Goal: Task Accomplishment & Management: Use online tool/utility

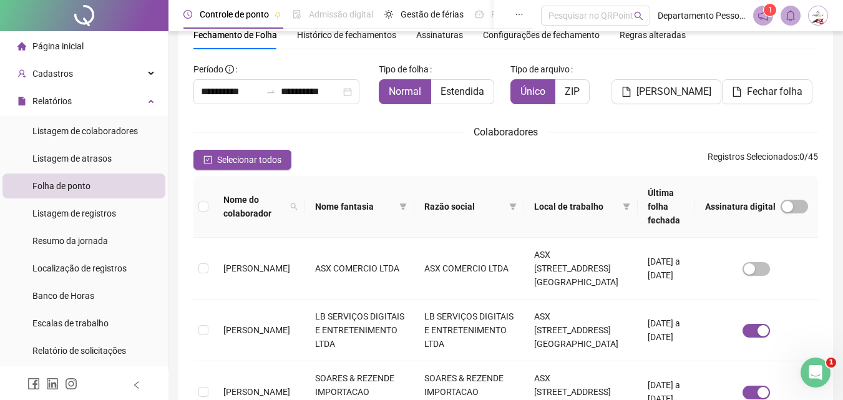
click at [64, 188] on span "Folha de ponto" at bounding box center [61, 186] width 58 height 10
click at [99, 105] on div "Relatórios" at bounding box center [83, 101] width 163 height 25
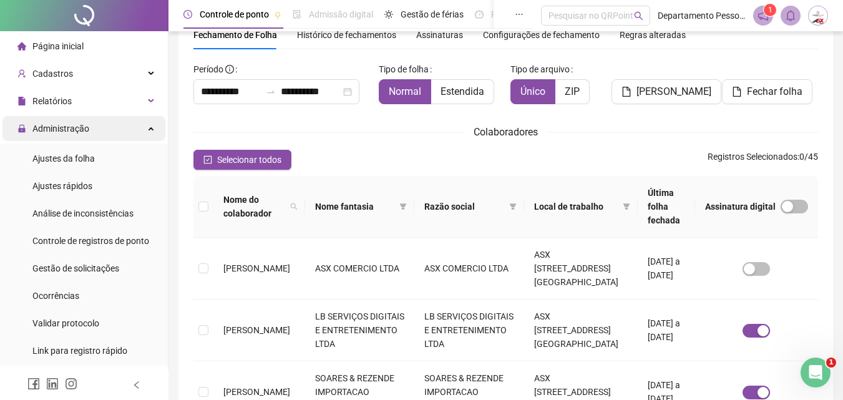
click at [91, 125] on div "Administração" at bounding box center [83, 128] width 163 height 25
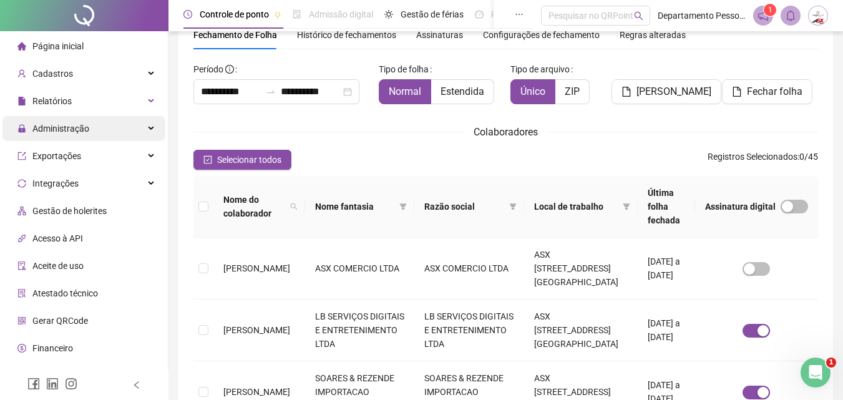
click at [85, 132] on span "Administração" at bounding box center [60, 129] width 57 height 10
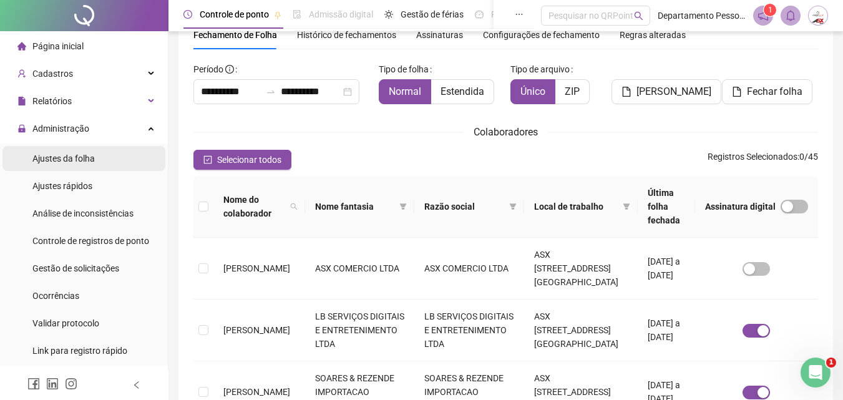
click at [79, 160] on span "Ajustes da folha" at bounding box center [63, 159] width 62 height 10
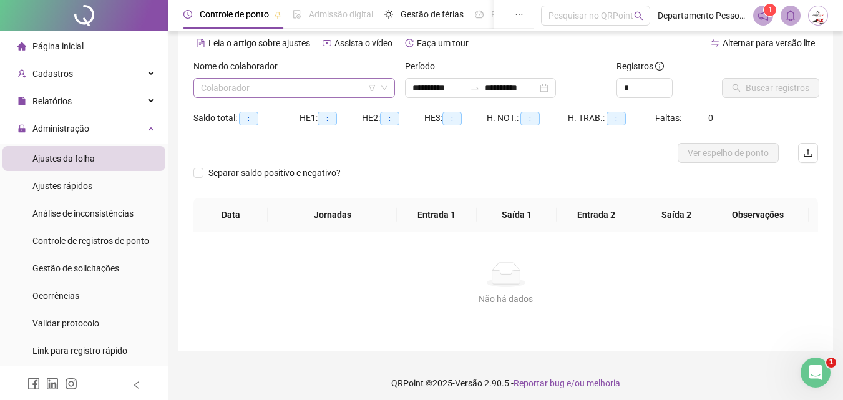
click at [320, 95] on input "search" at bounding box center [288, 88] width 175 height 19
type input "**********"
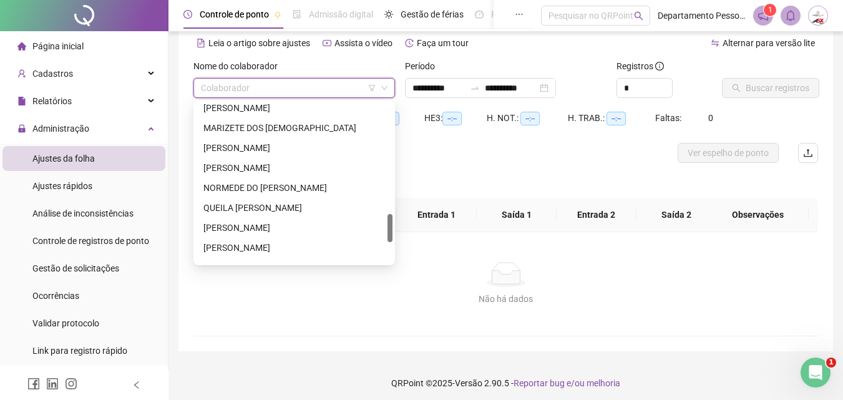
scroll to position [739, 0]
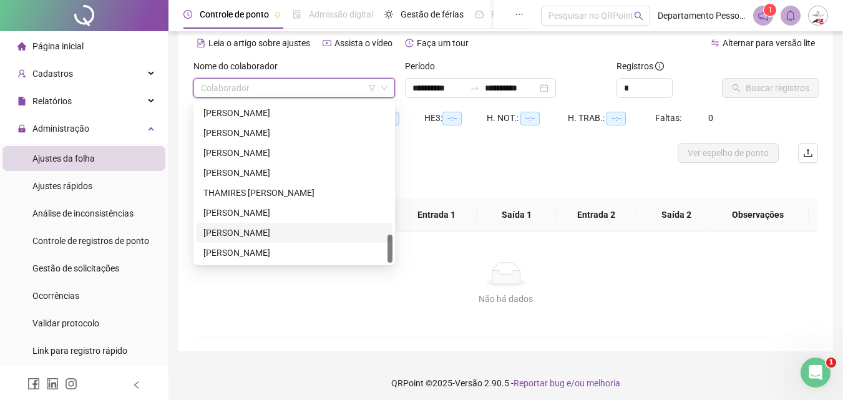
click at [265, 232] on div "[PERSON_NAME]" at bounding box center [294, 233] width 182 height 14
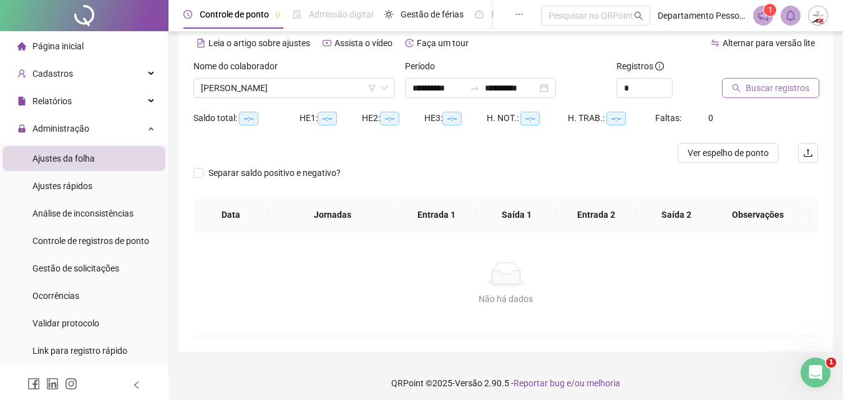
click at [771, 90] on span "Buscar registros" at bounding box center [778, 88] width 64 height 14
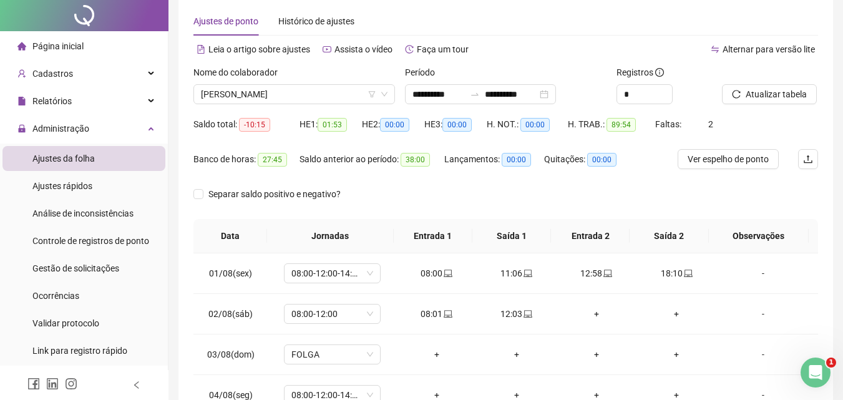
scroll to position [0, 0]
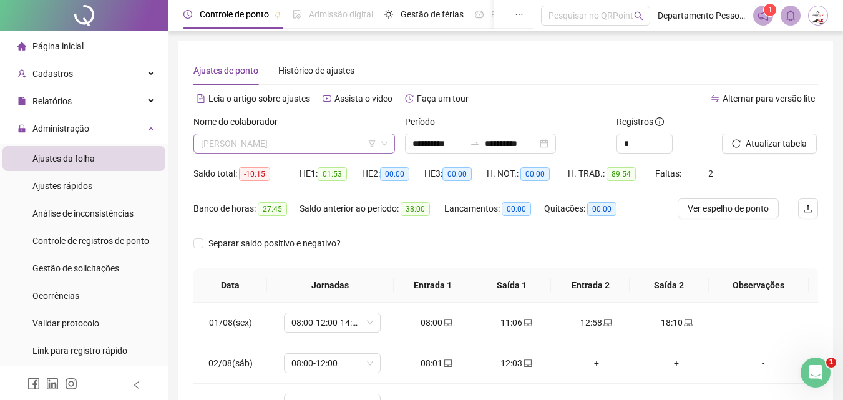
click at [273, 144] on span "[PERSON_NAME]" at bounding box center [294, 143] width 187 height 19
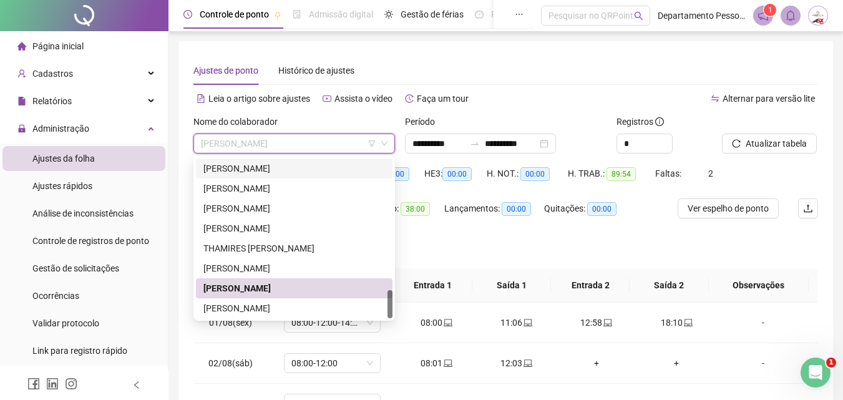
click at [601, 68] on div "Ajustes de ponto Histórico de ajustes" at bounding box center [505, 70] width 625 height 29
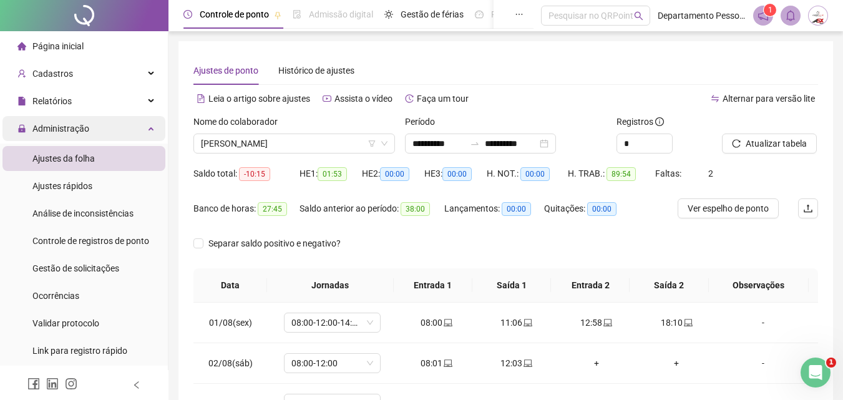
click at [51, 124] on span "Administração" at bounding box center [60, 129] width 57 height 10
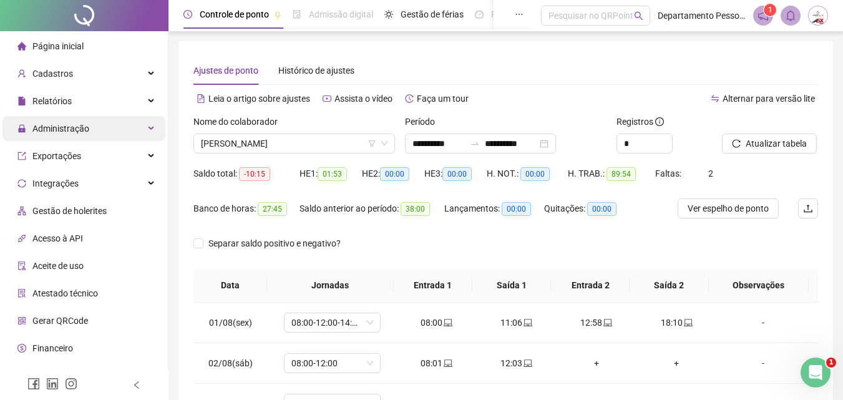
click at [51, 124] on span "Administração" at bounding box center [60, 129] width 57 height 10
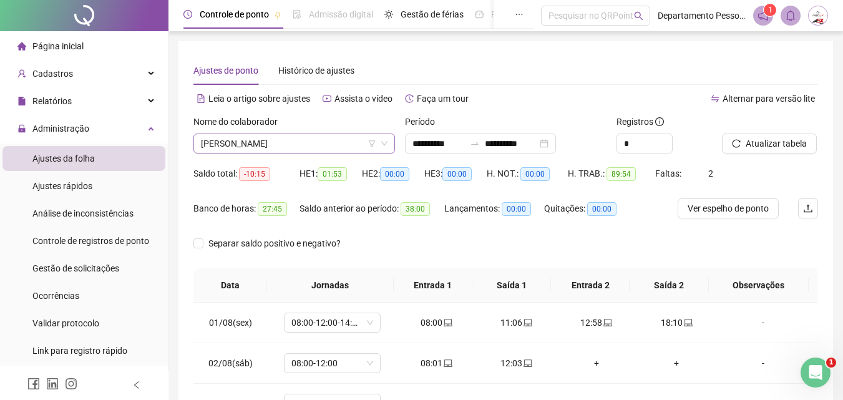
click at [294, 148] on span "[PERSON_NAME]" at bounding box center [294, 143] width 187 height 19
